Goal: Transaction & Acquisition: Purchase product/service

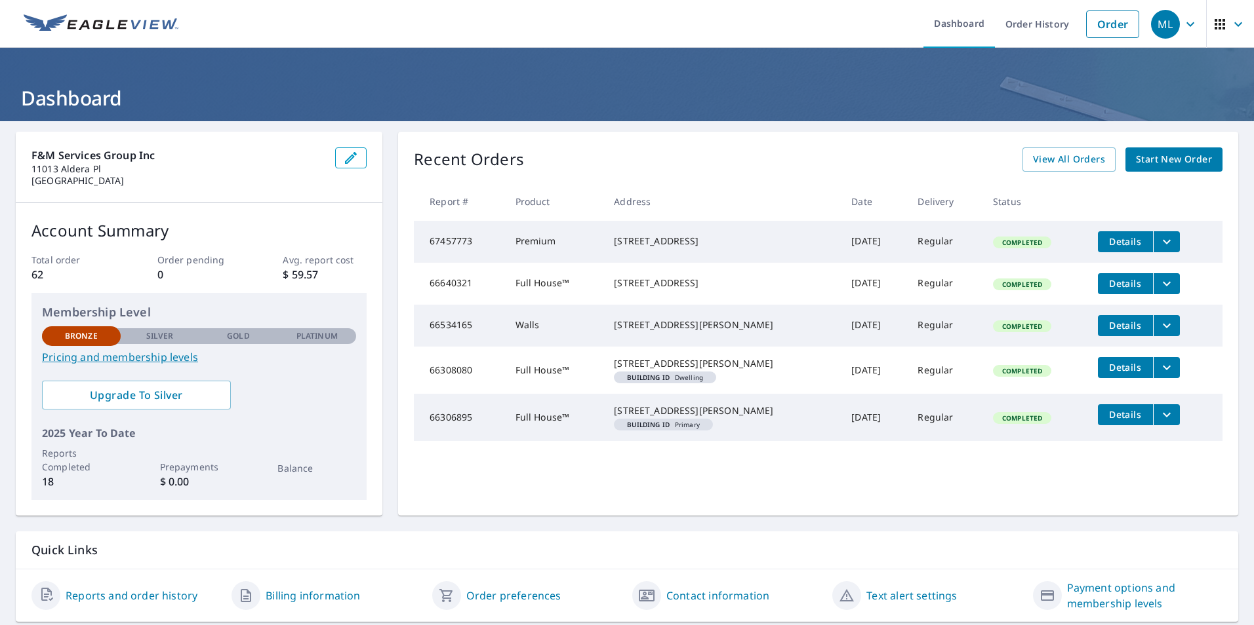
click at [1161, 165] on span "Start New Order" at bounding box center [1174, 159] width 76 height 16
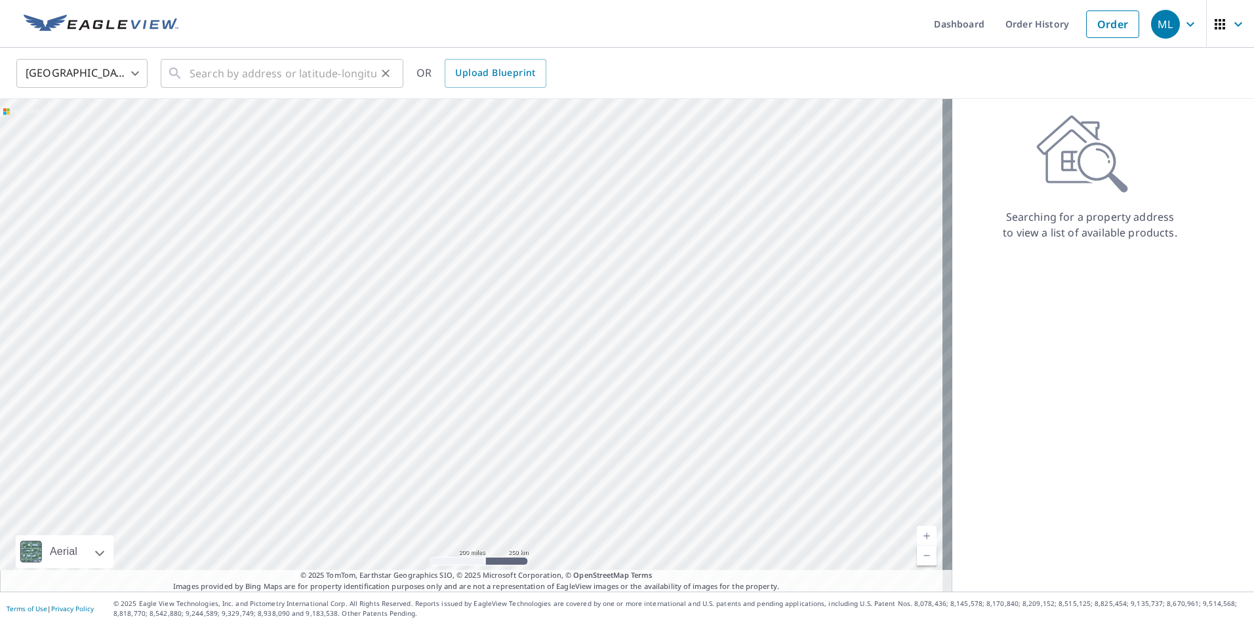
click at [189, 77] on div "​" at bounding box center [282, 73] width 243 height 29
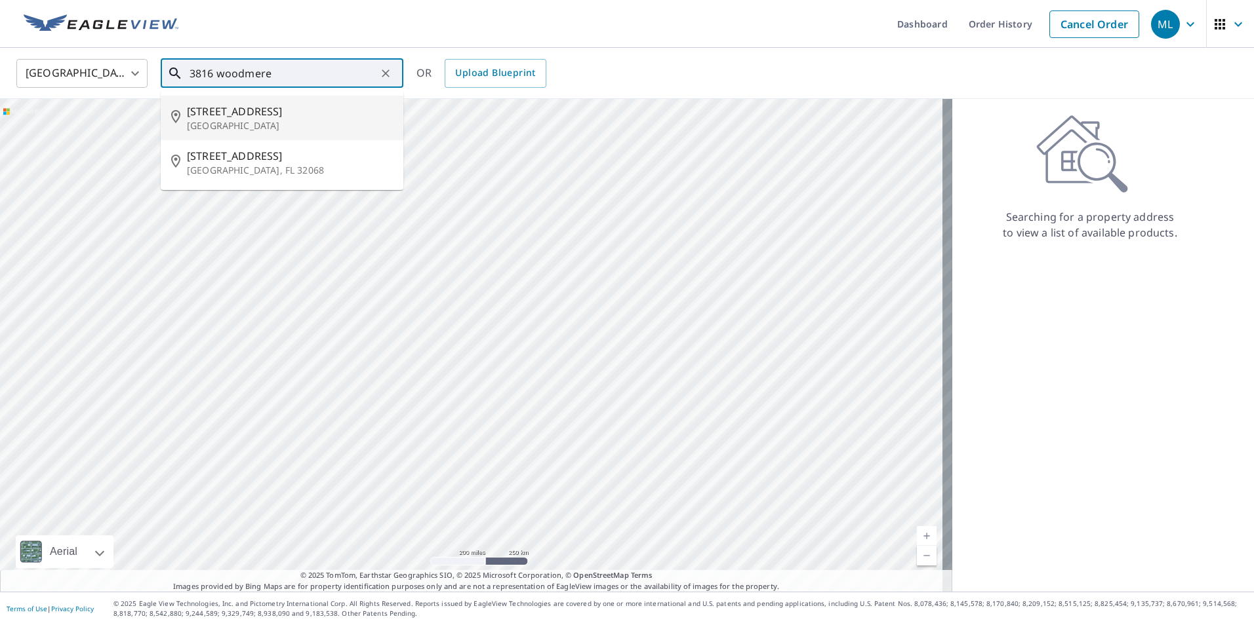
click at [233, 115] on span "[STREET_ADDRESS]" at bounding box center [290, 112] width 206 height 16
type input "[STREET_ADDRESS][PERSON_NAME]"
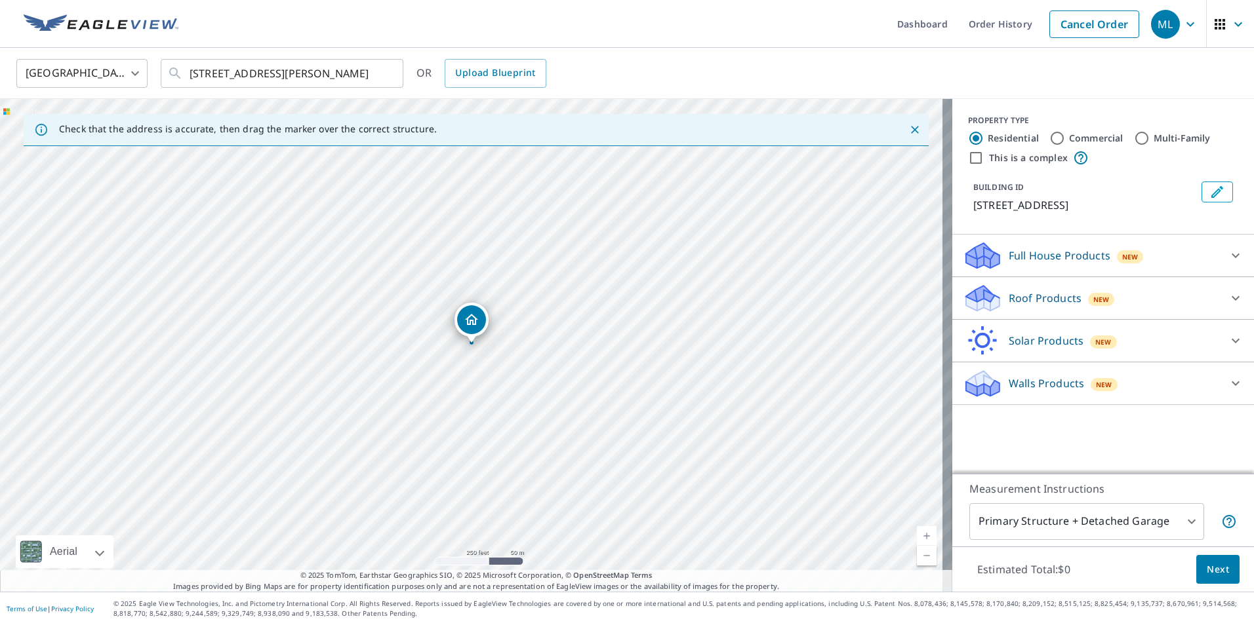
click at [1230, 298] on icon at bounding box center [1235, 298] width 16 height 16
click at [1230, 298] on div "Roof Products New Premium $32.75 - $87 QuickSquares™ $18 Gutter $13.75 Bid Perf…" at bounding box center [1103, 298] width 302 height 43
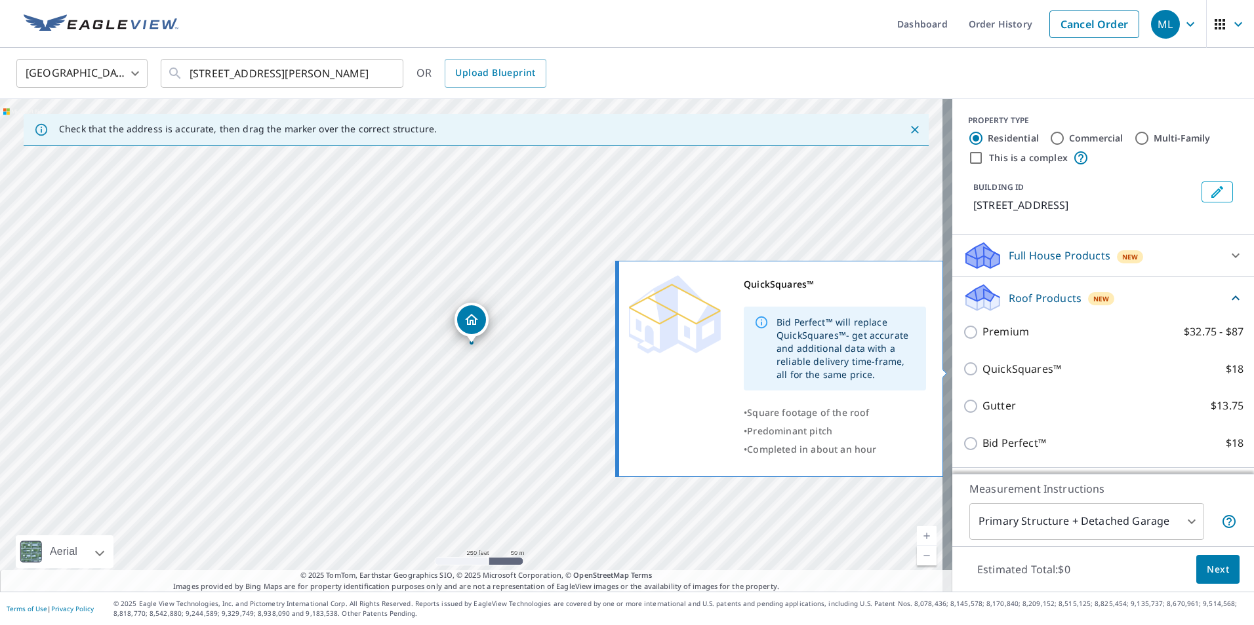
click at [963, 366] on input "QuickSquares™ $18" at bounding box center [973, 369] width 20 height 16
checkbox input "true"
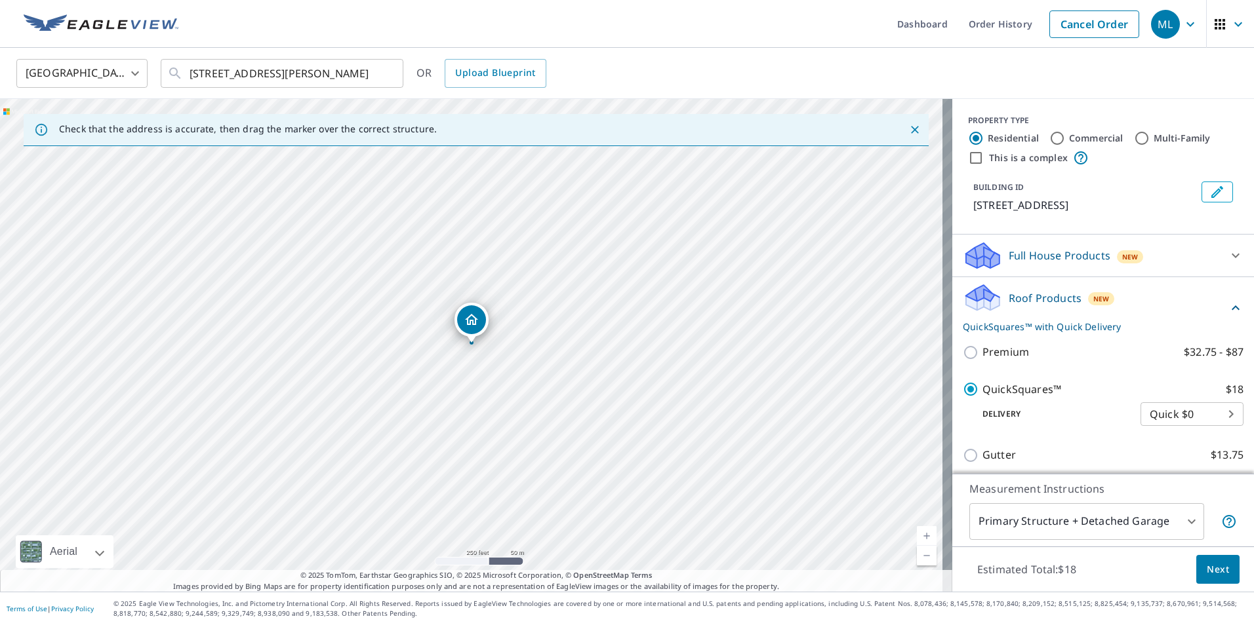
click at [963, 366] on div "Premium $32.75 - $87" at bounding box center [1103, 352] width 281 height 37
click at [1209, 566] on span "Next" at bounding box center [1217, 570] width 22 height 16
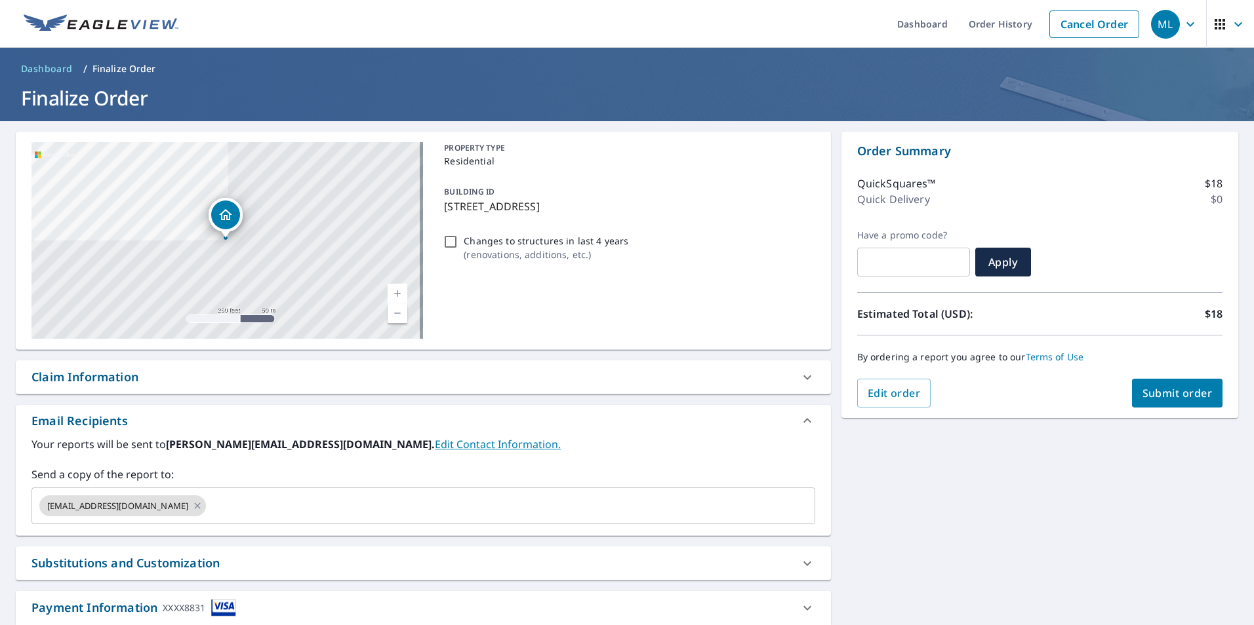
click at [1143, 397] on span "Submit order" at bounding box center [1177, 393] width 70 height 14
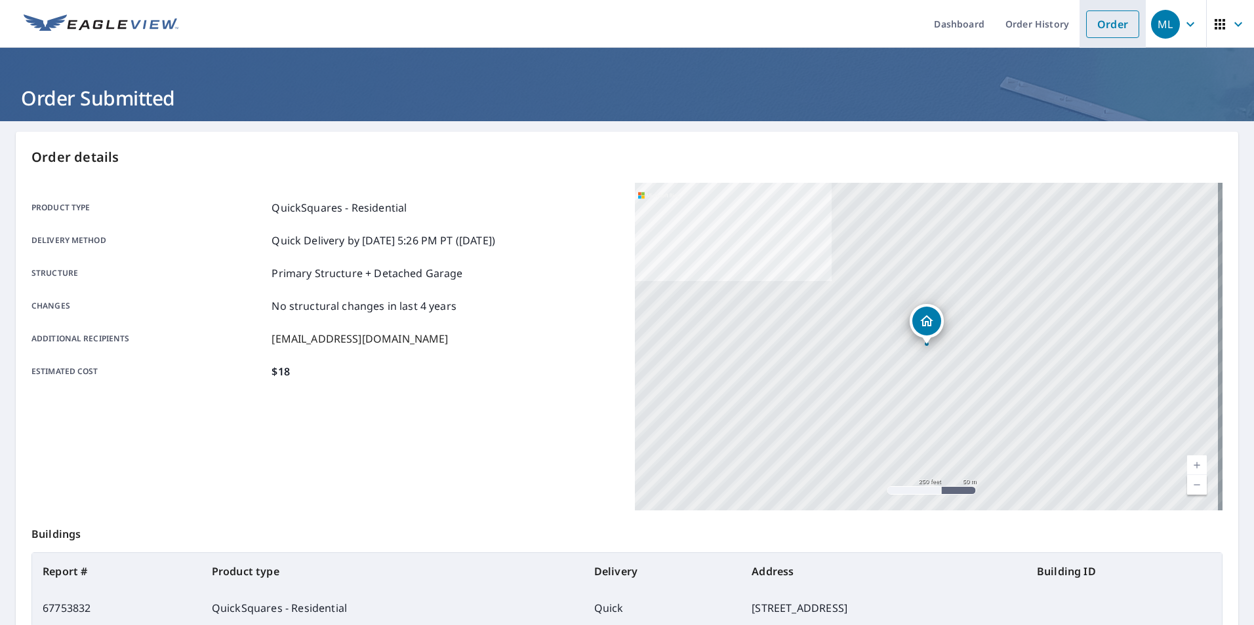
click at [1102, 26] on link "Order" at bounding box center [1112, 24] width 53 height 28
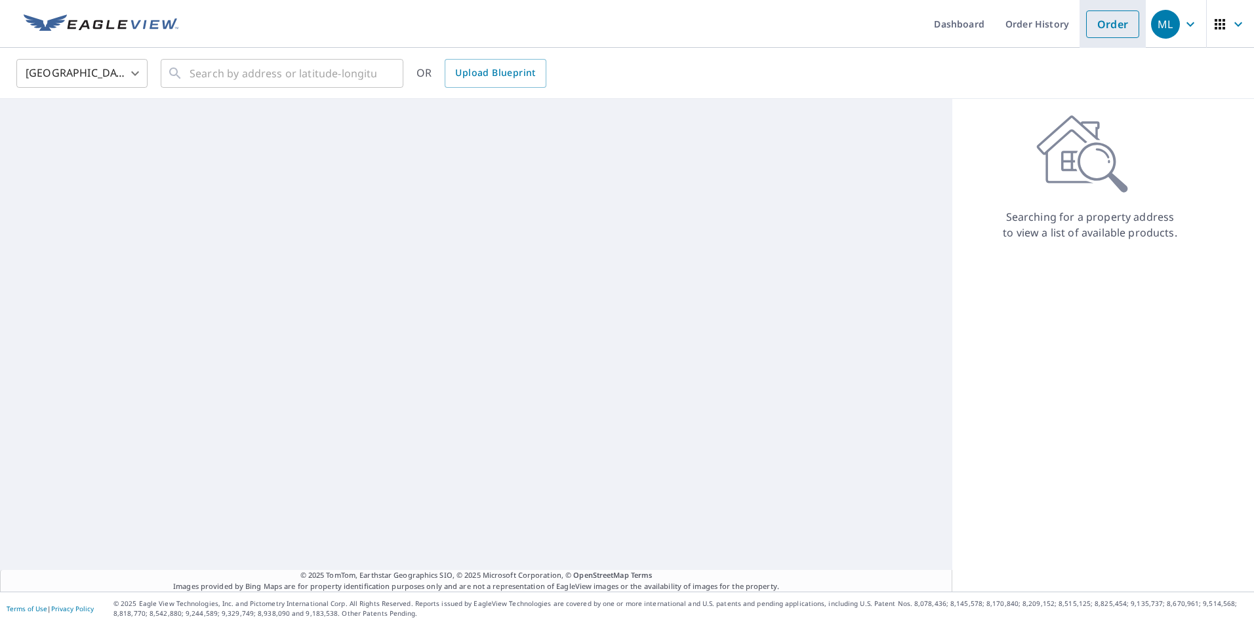
click at [1102, 26] on link "Order" at bounding box center [1112, 24] width 53 height 28
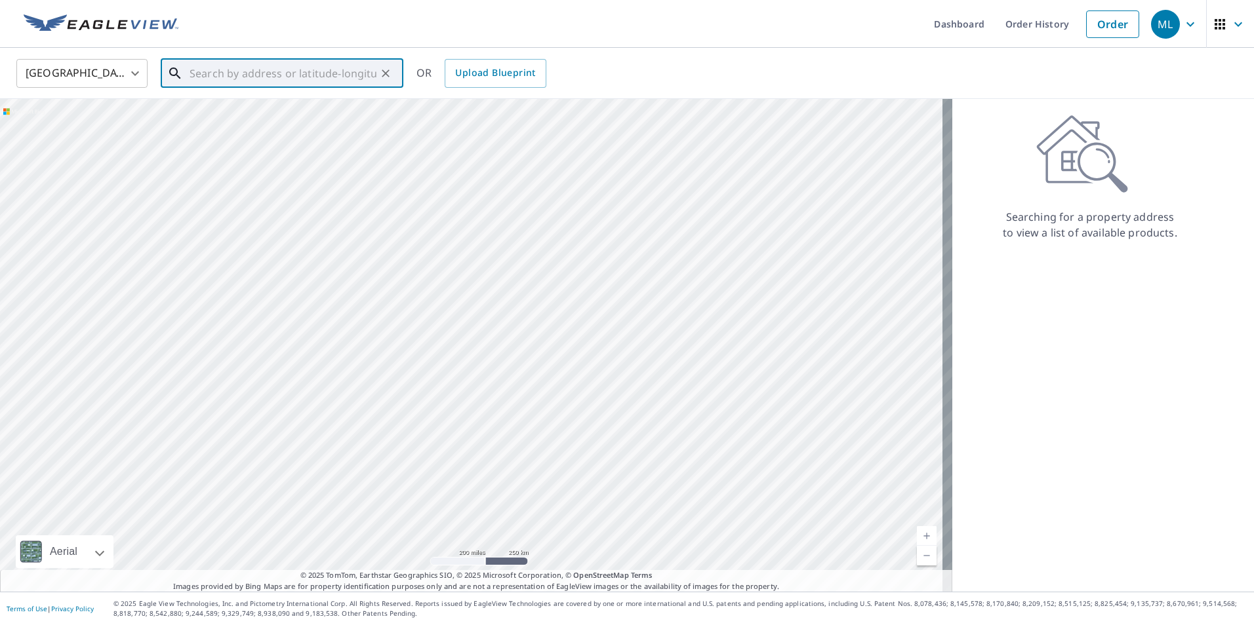
click at [268, 73] on input "text" at bounding box center [282, 73] width 187 height 37
click at [225, 110] on span "[STREET_ADDRESS][PERSON_NAME]" at bounding box center [290, 112] width 206 height 16
type input "[STREET_ADDRESS][PERSON_NAME]"
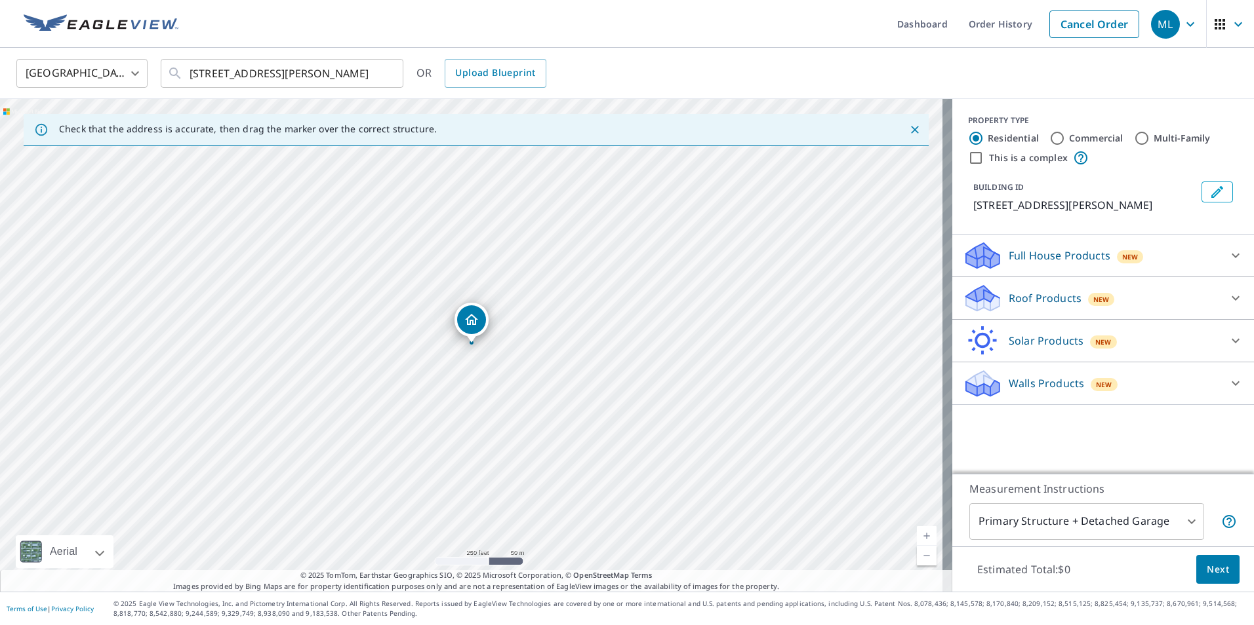
click at [1227, 294] on icon at bounding box center [1235, 298] width 16 height 16
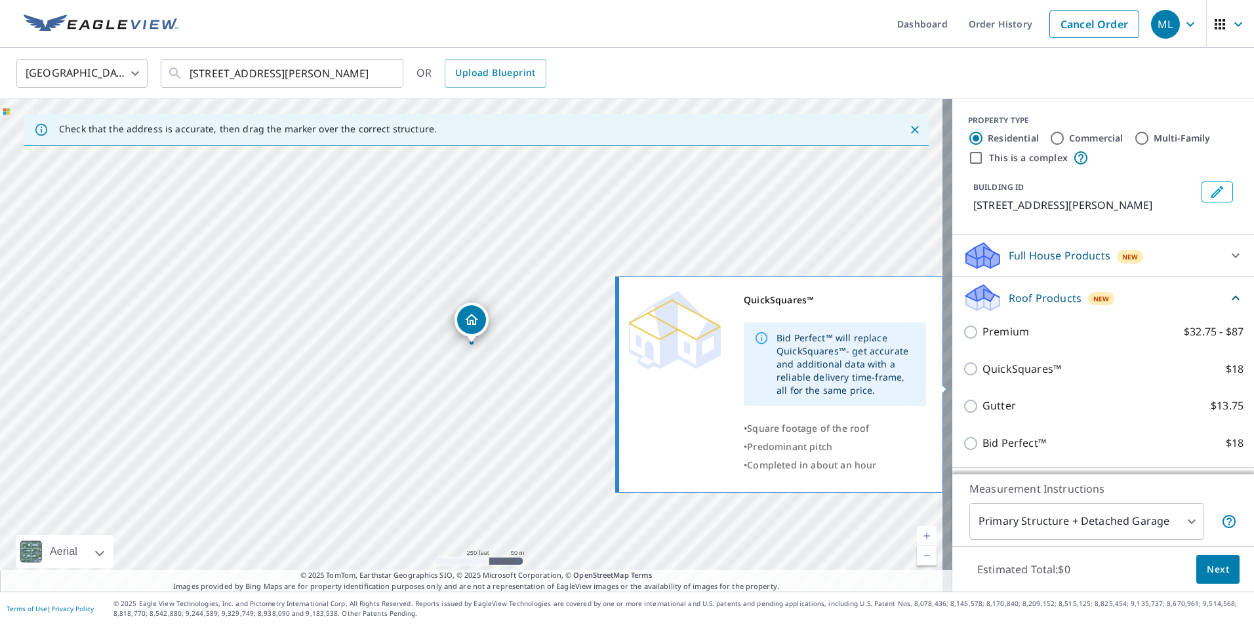
click at [963, 377] on input "QuickSquares™ $18" at bounding box center [973, 369] width 20 height 16
checkbox input "true"
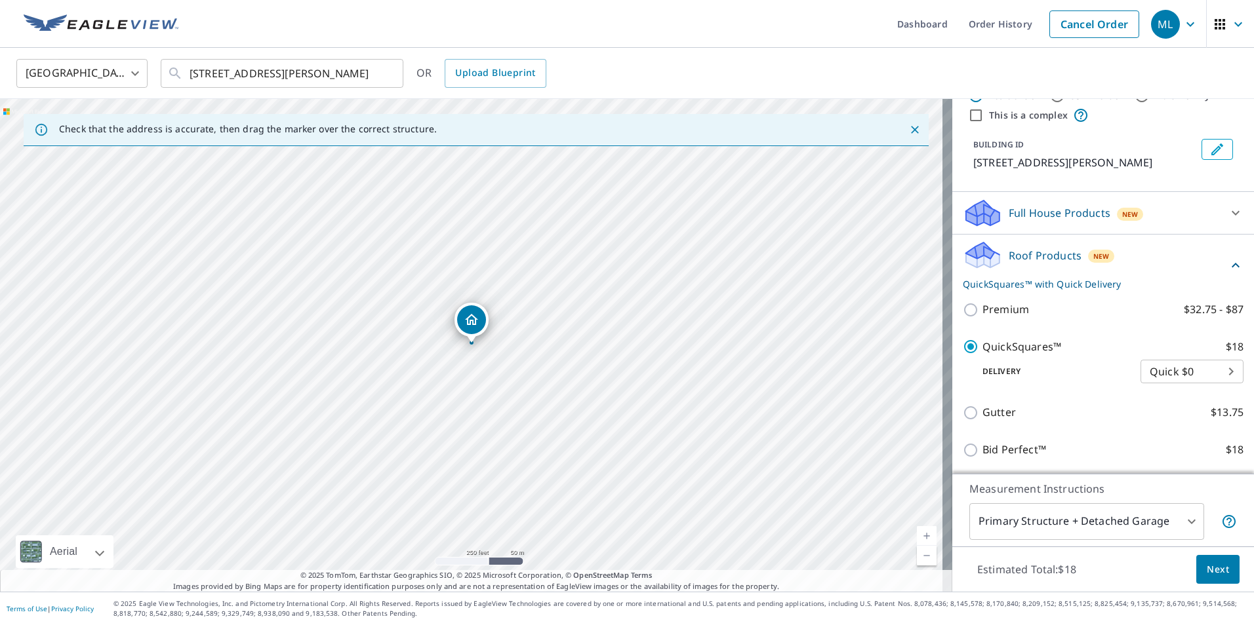
scroll to position [66, 0]
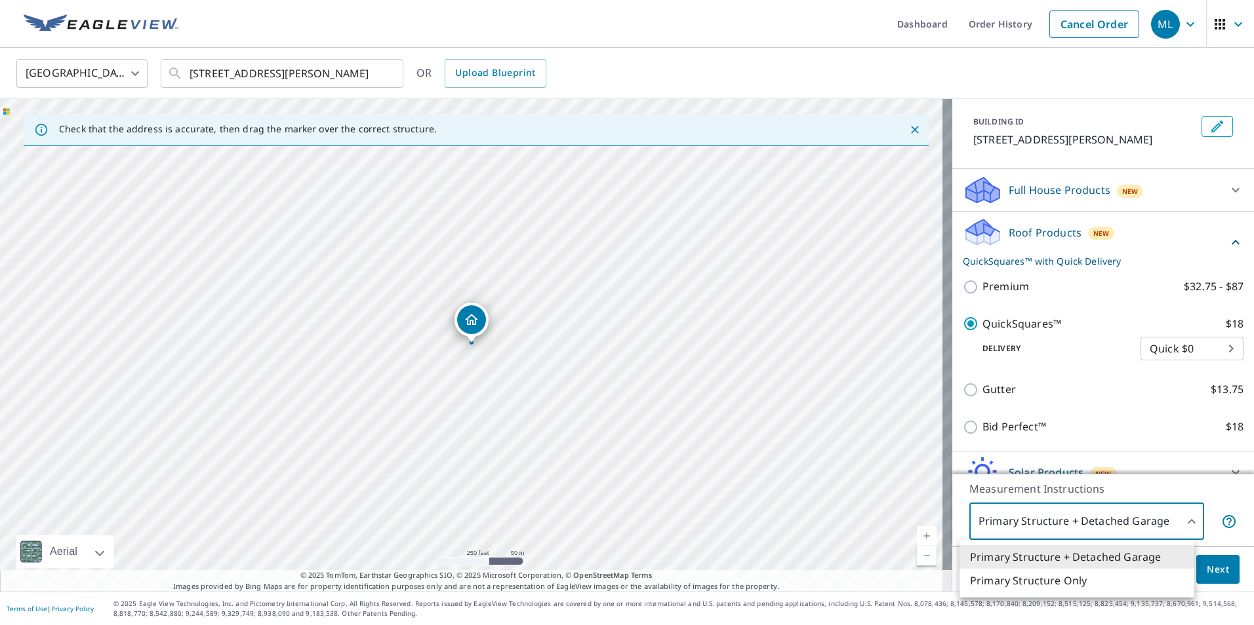
click at [1179, 525] on body "ML ML Dashboard Order History Cancel Order ML [GEOGRAPHIC_DATA] [GEOGRAPHIC_DAT…" at bounding box center [627, 312] width 1254 height 625
click at [1133, 557] on li "Primary Structure + Detached Garage" at bounding box center [1076, 558] width 235 height 24
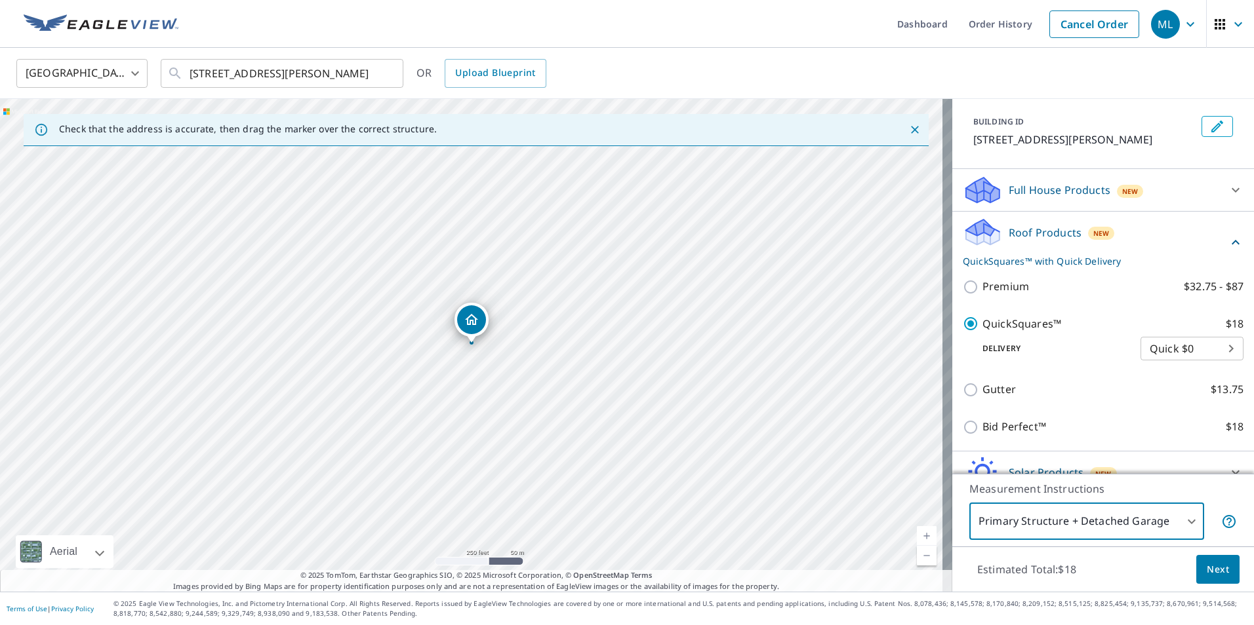
click at [1209, 570] on span "Next" at bounding box center [1217, 570] width 22 height 16
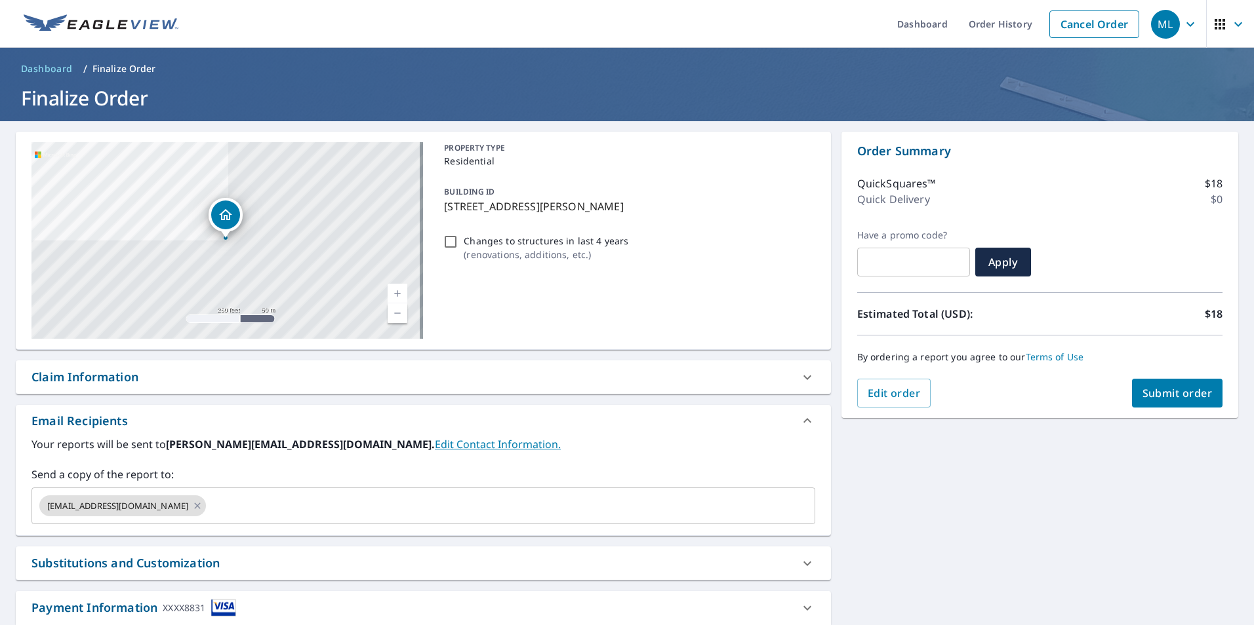
click at [1157, 396] on span "Submit order" at bounding box center [1177, 393] width 70 height 14
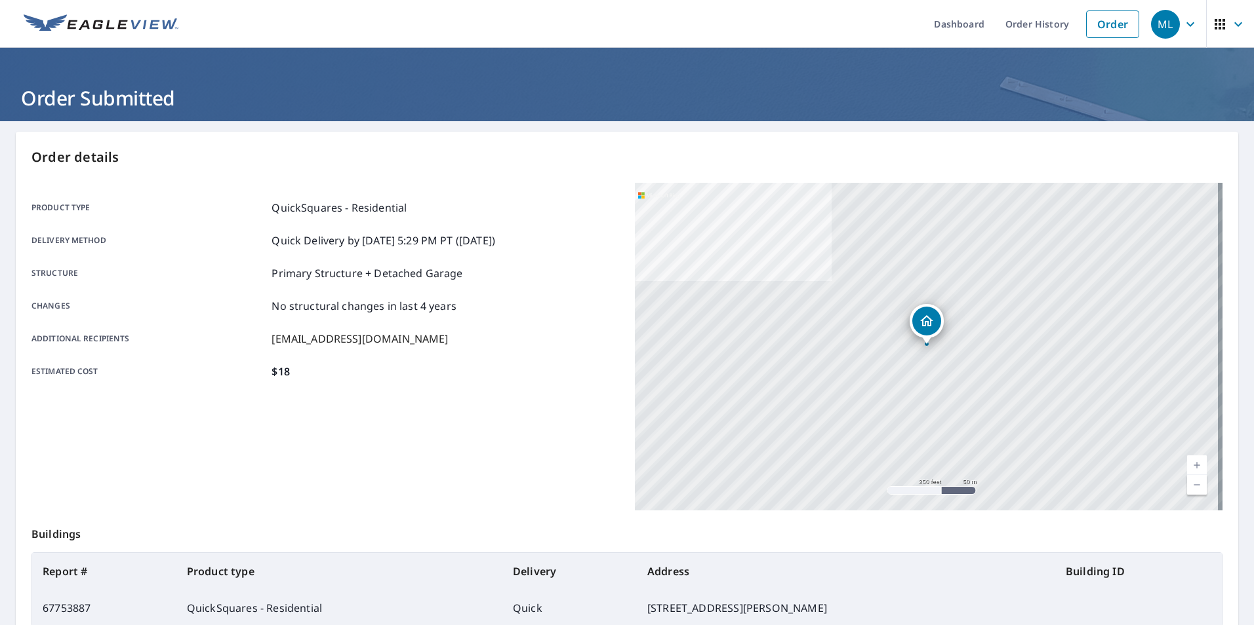
click at [1182, 28] on icon "button" at bounding box center [1190, 24] width 16 height 16
click at [1182, 31] on icon "button" at bounding box center [1190, 24] width 16 height 16
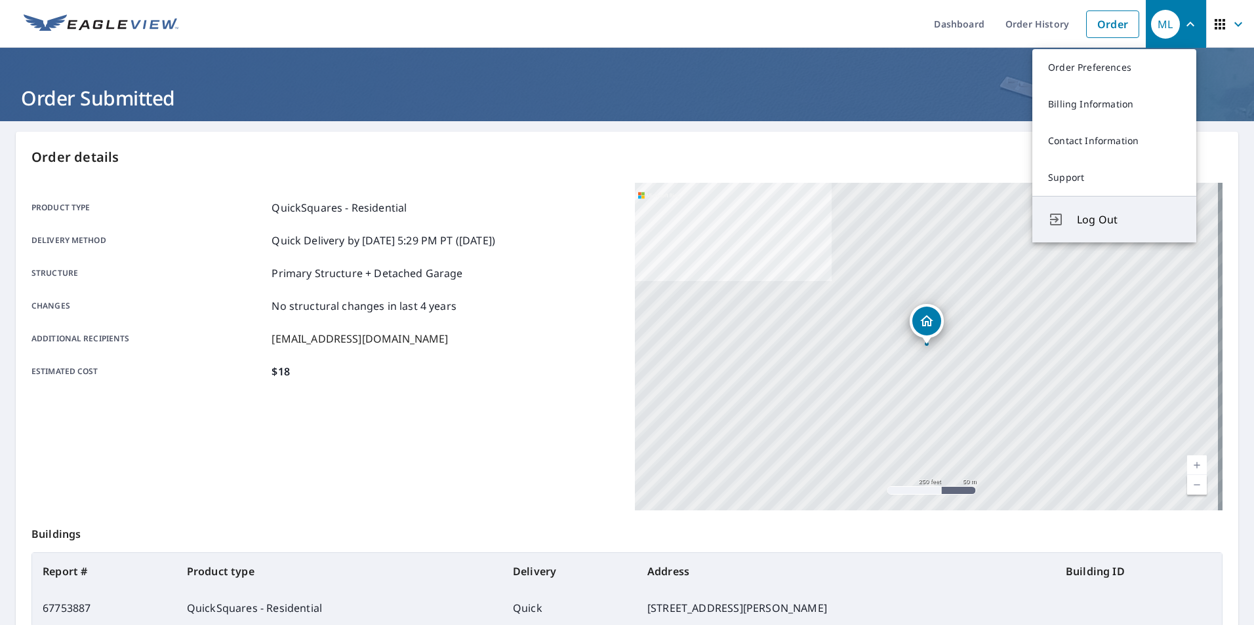
click at [1093, 216] on span "Log Out" at bounding box center [1129, 220] width 104 height 16
